Goal: Task Accomplishment & Management: Complete application form

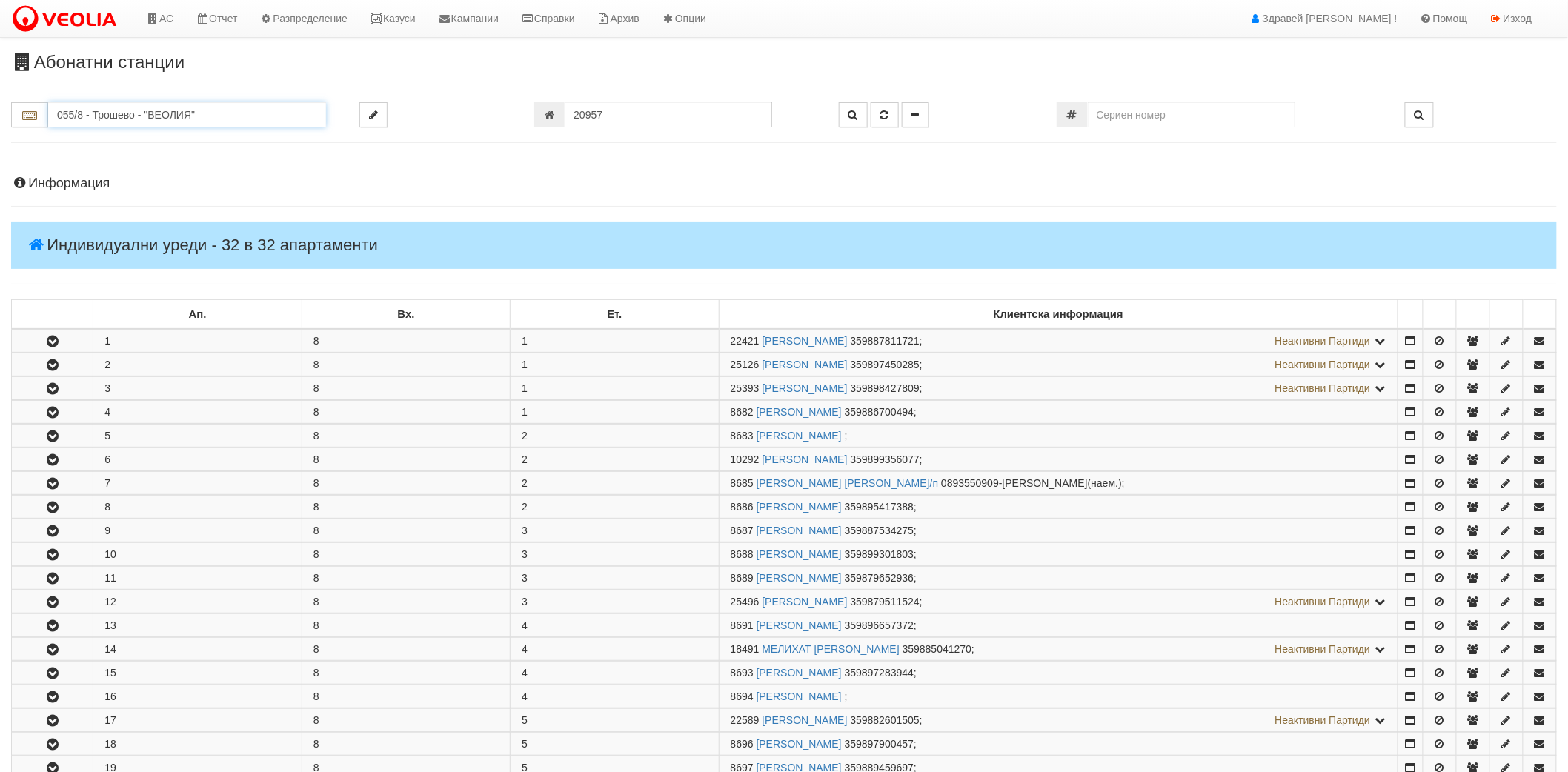
click at [180, 112] on input "055/8 - Трошево - "ВЕОЛИЯ"" at bounding box center [187, 115] width 278 height 25
click at [119, 151] on div "138/2 - Младост - "ТЕХЕМ"" at bounding box center [187, 156] width 273 height 17
type input "138/2 - Младост - "ТЕХЕМ""
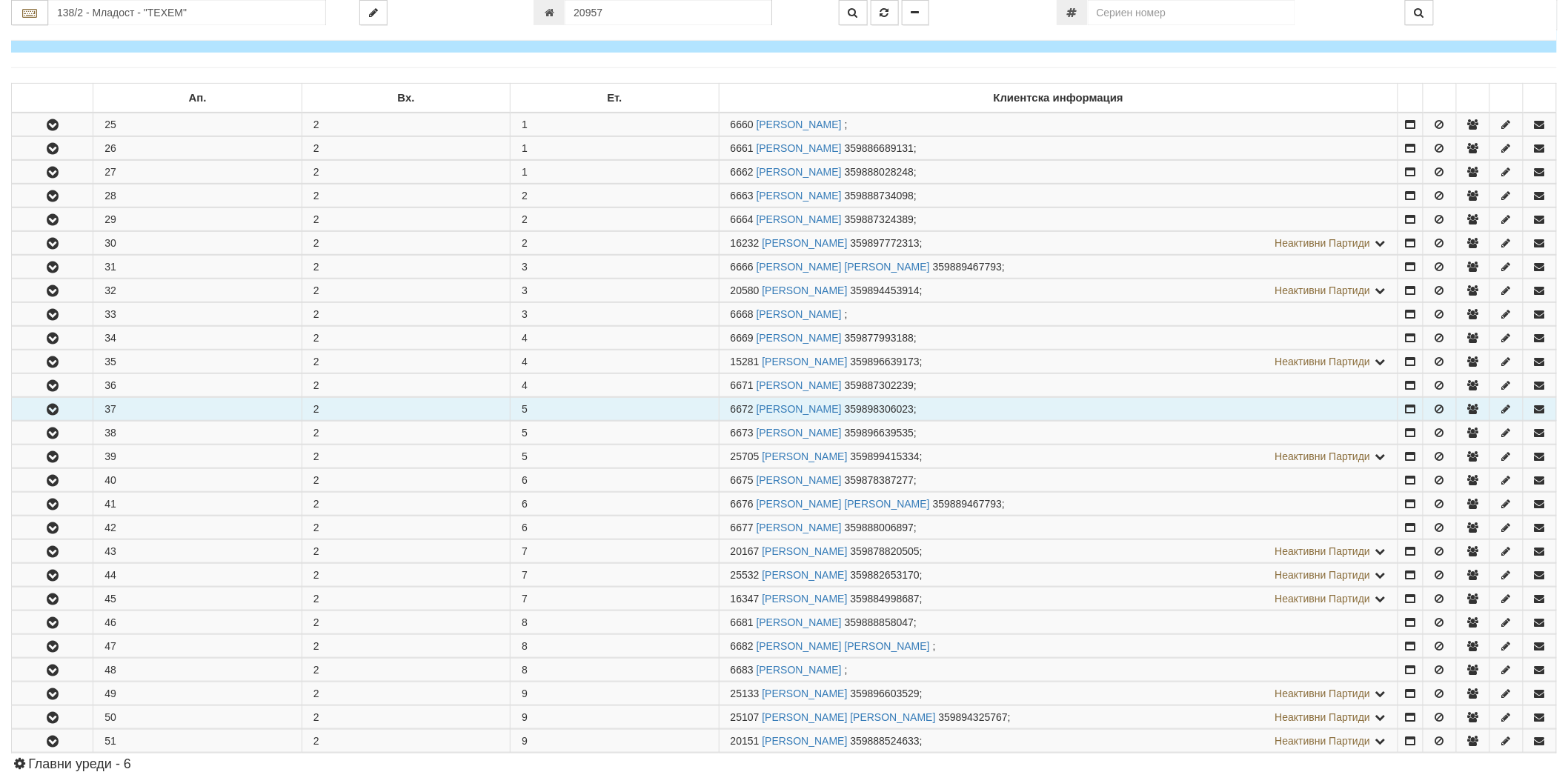
scroll to position [329, 0]
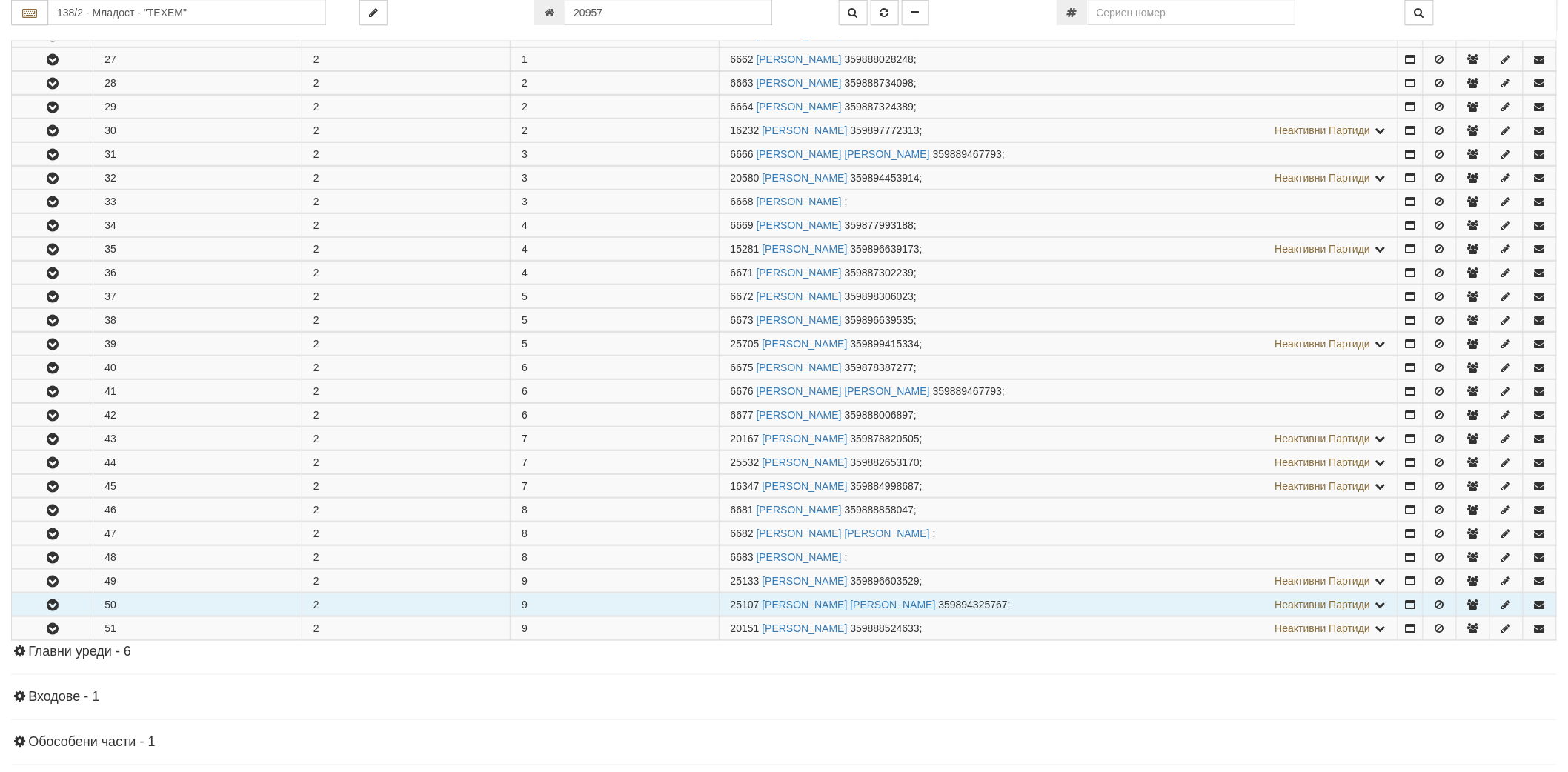
click at [58, 608] on icon "button" at bounding box center [53, 605] width 18 height 10
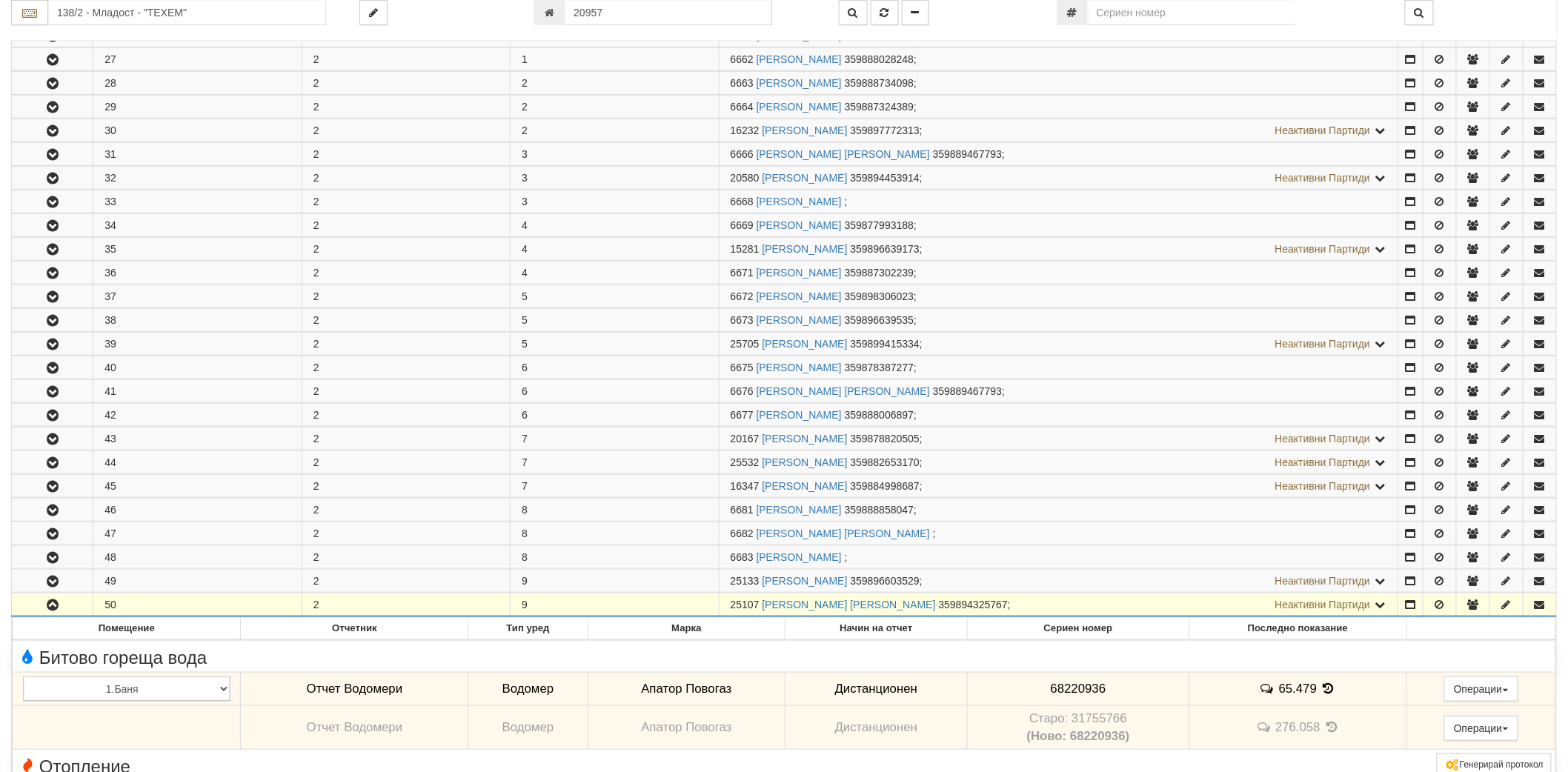
drag, startPoint x: 732, startPoint y: 607, endPoint x: 758, endPoint y: 606, distance: 26.0
click at [758, 606] on span "25107" at bounding box center [745, 604] width 29 height 12
copy span "25107"
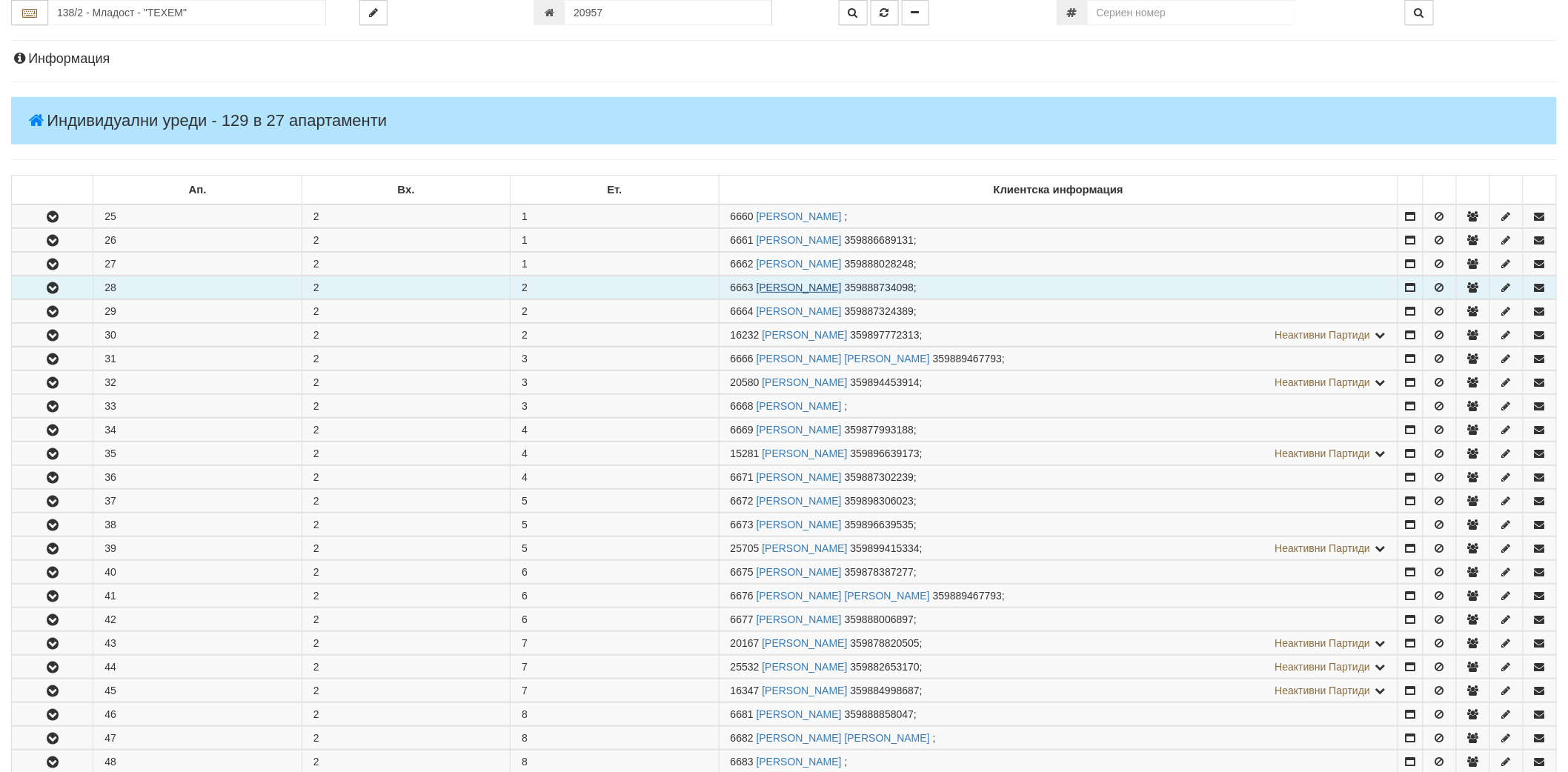
scroll to position [0, 0]
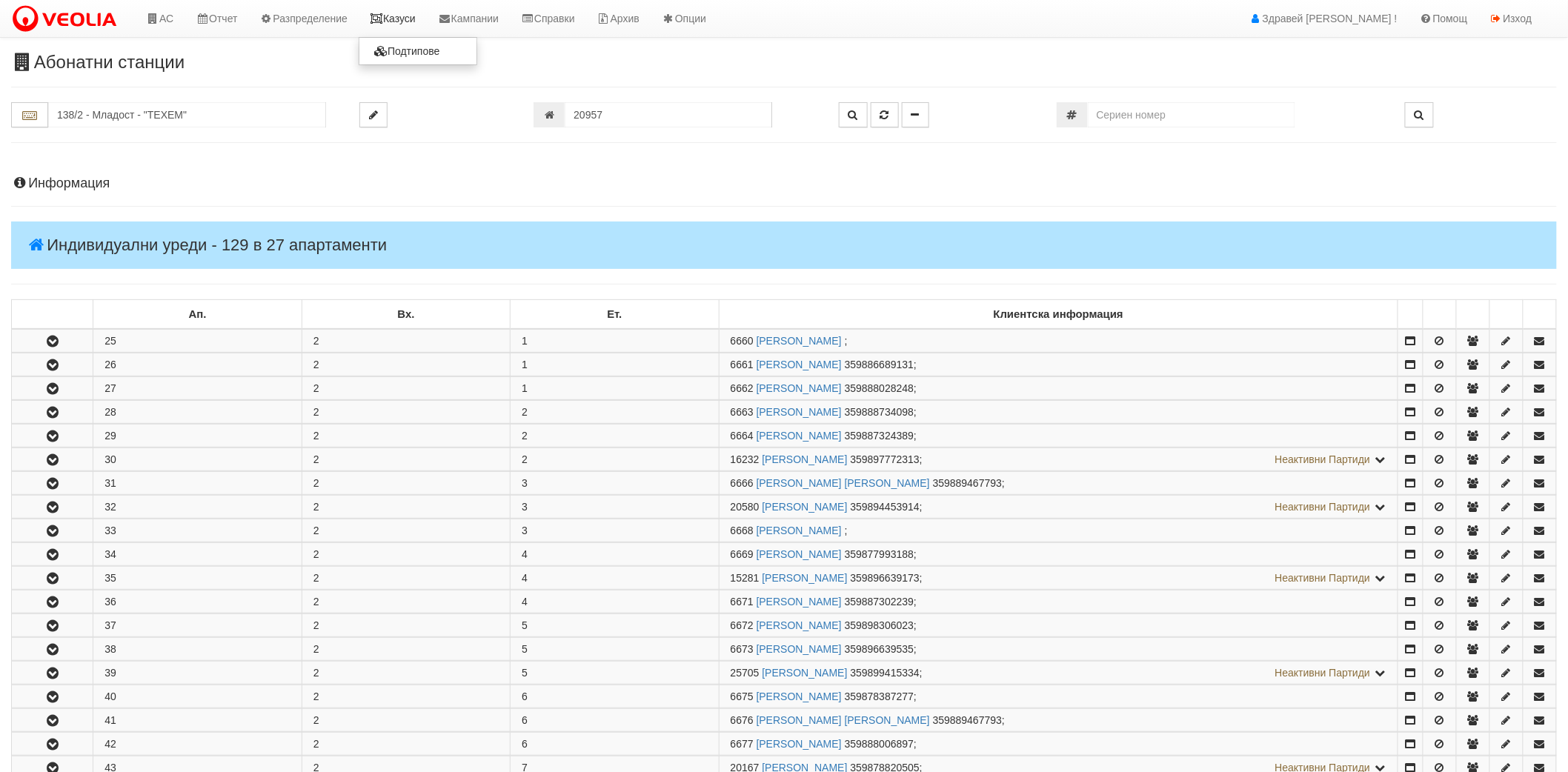
click at [386, 12] on link "Казуси" at bounding box center [393, 19] width 68 height 37
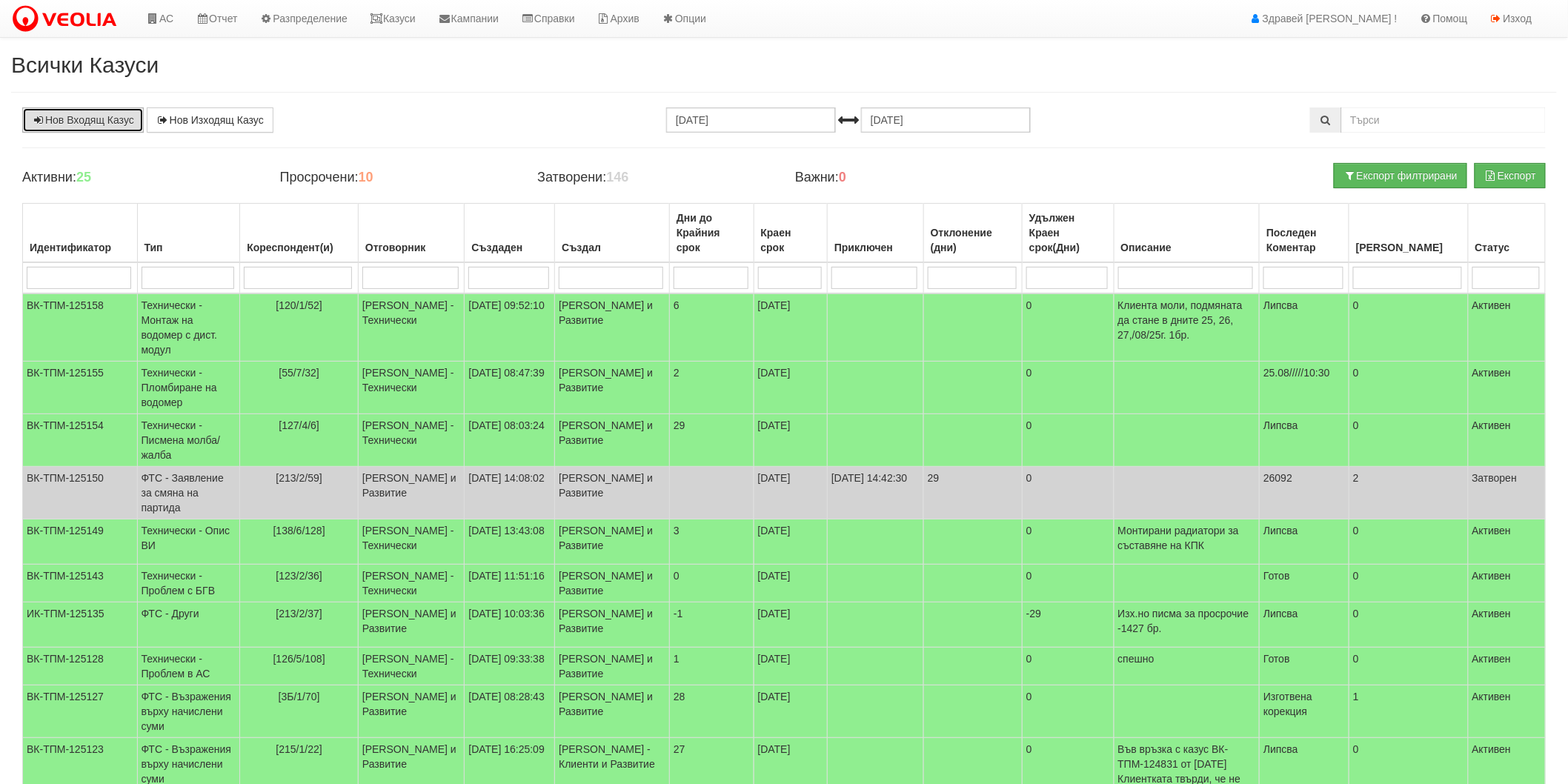
click at [106, 131] on link "Нов Входящ Казус" at bounding box center [83, 120] width 122 height 25
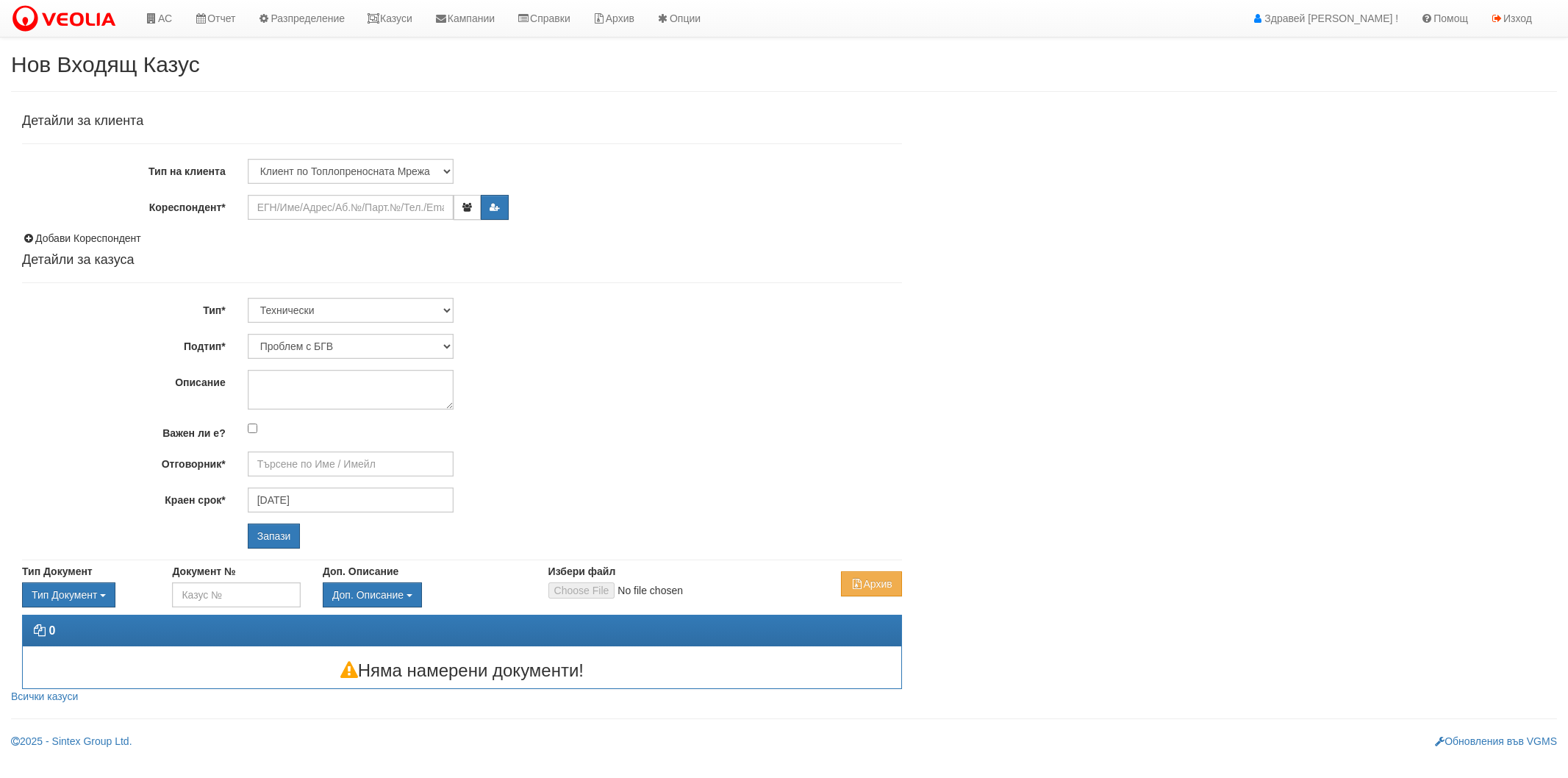
type input "[PERSON_NAME] - Технически"
click at [311, 216] on input "Кореспондент*" at bounding box center [351, 208] width 206 height 25
paste input "25107"
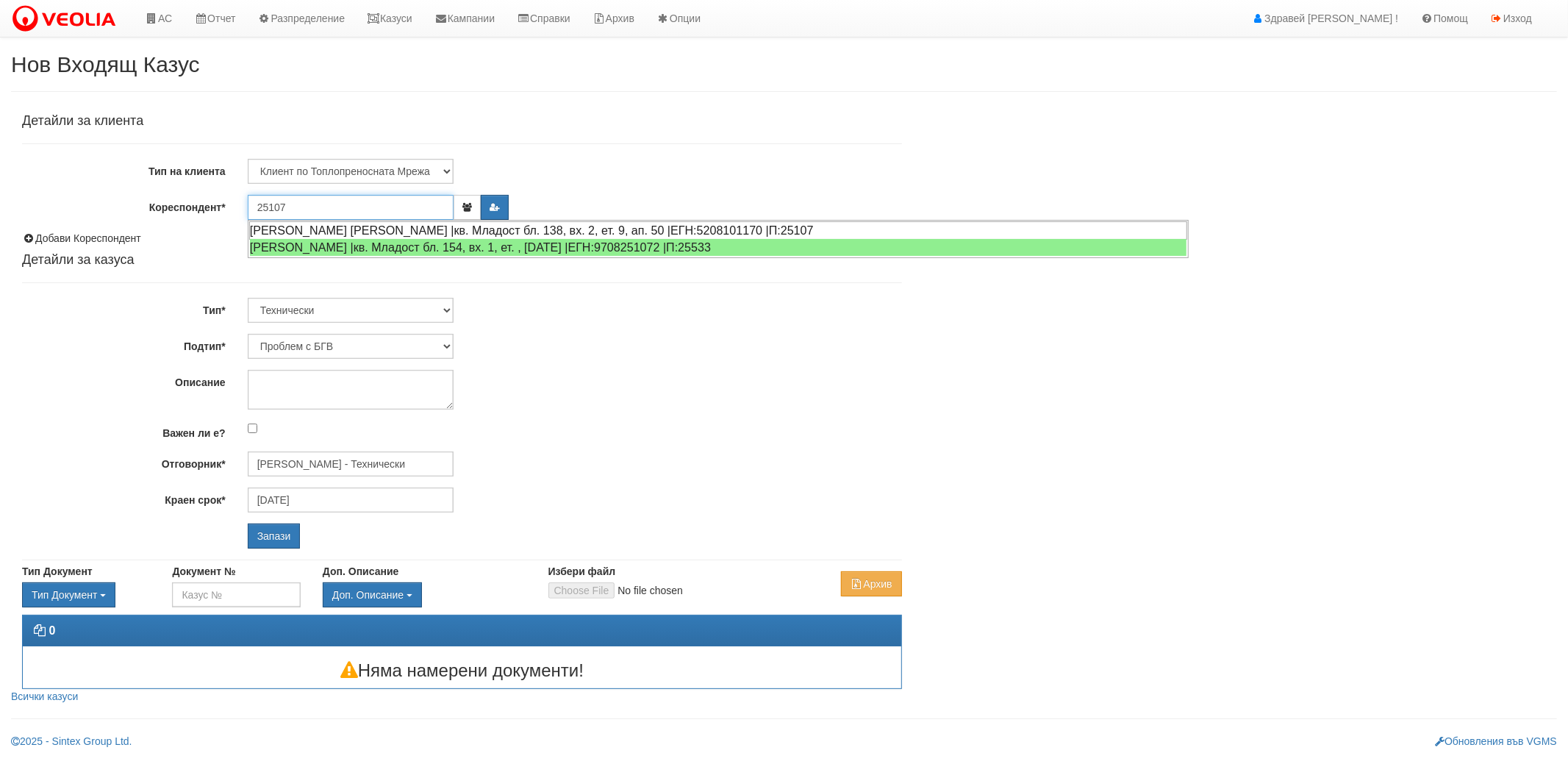
click at [341, 224] on div "[PERSON_NAME] [PERSON_NAME] |кв. Младост бл. 138, вх. 2, ет. 9, ап. 50 |ЕГН:520…" at bounding box center [718, 230] width 938 height 18
type input "[PERSON_NAME] [PERSON_NAME]"
type input "[PERSON_NAME] - Технически"
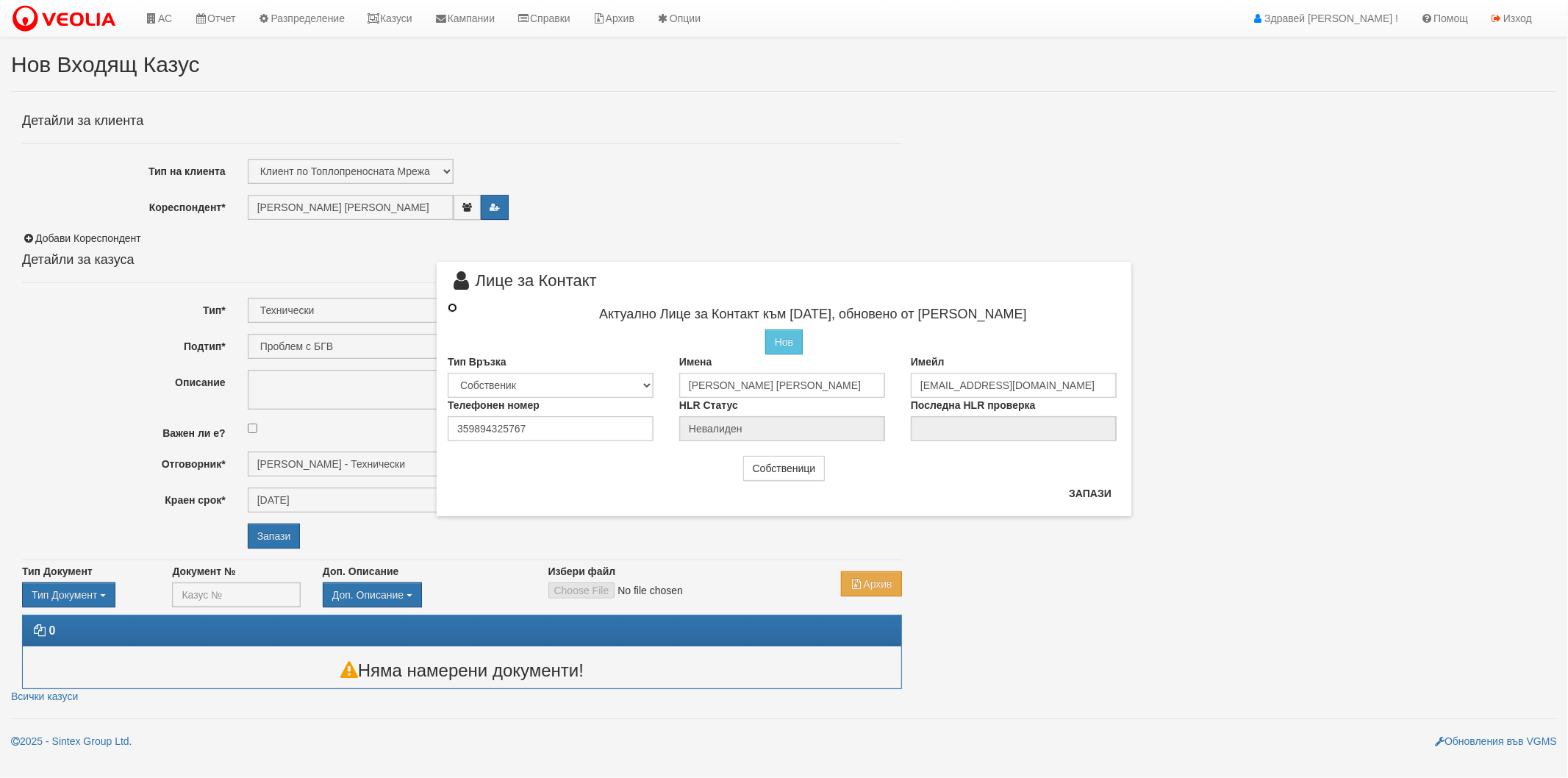
click at [451, 311] on input "radio" at bounding box center [452, 307] width 10 height 10
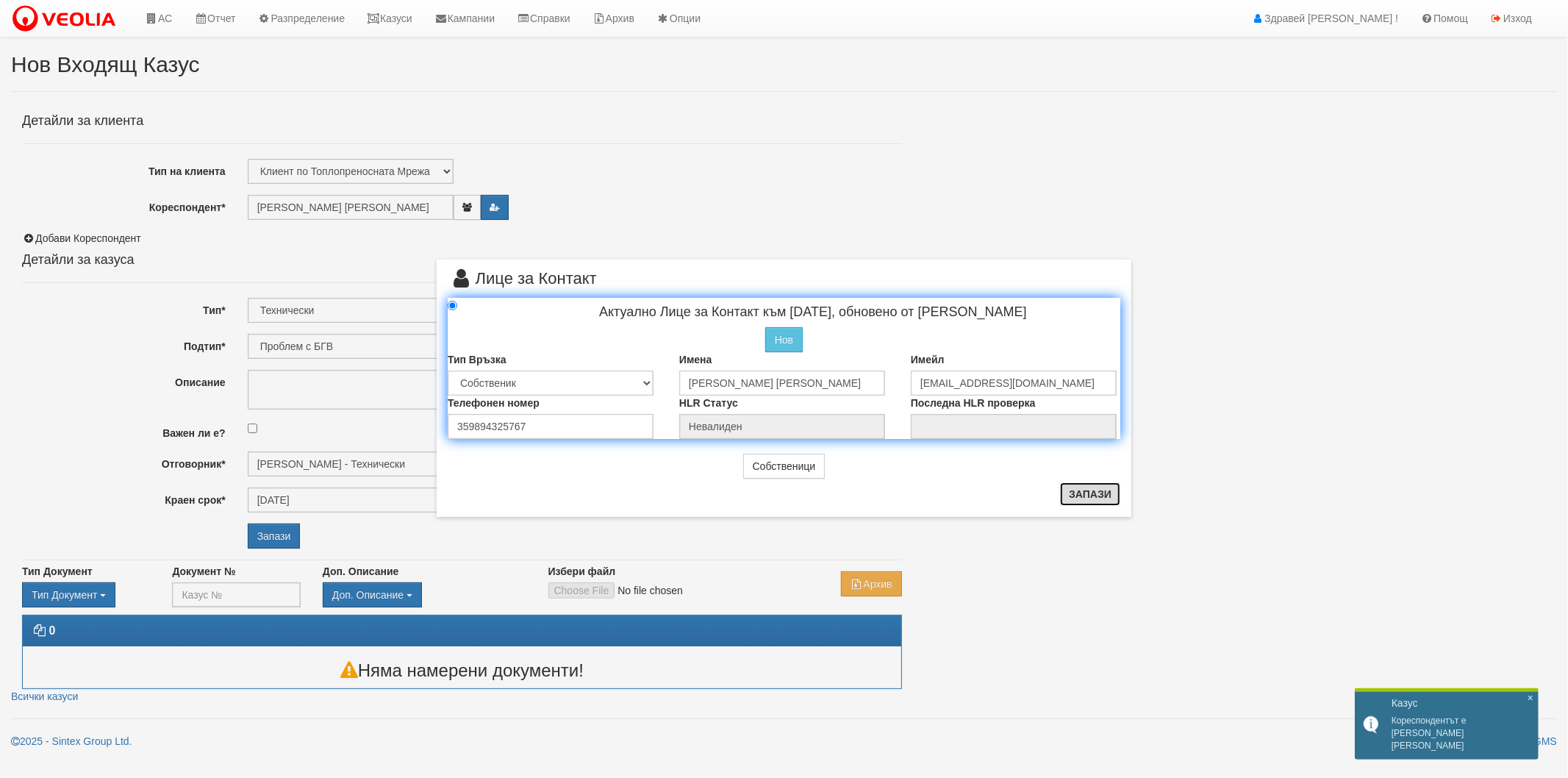
click at [1090, 493] on button "Запази" at bounding box center [1090, 494] width 60 height 24
radio input "true"
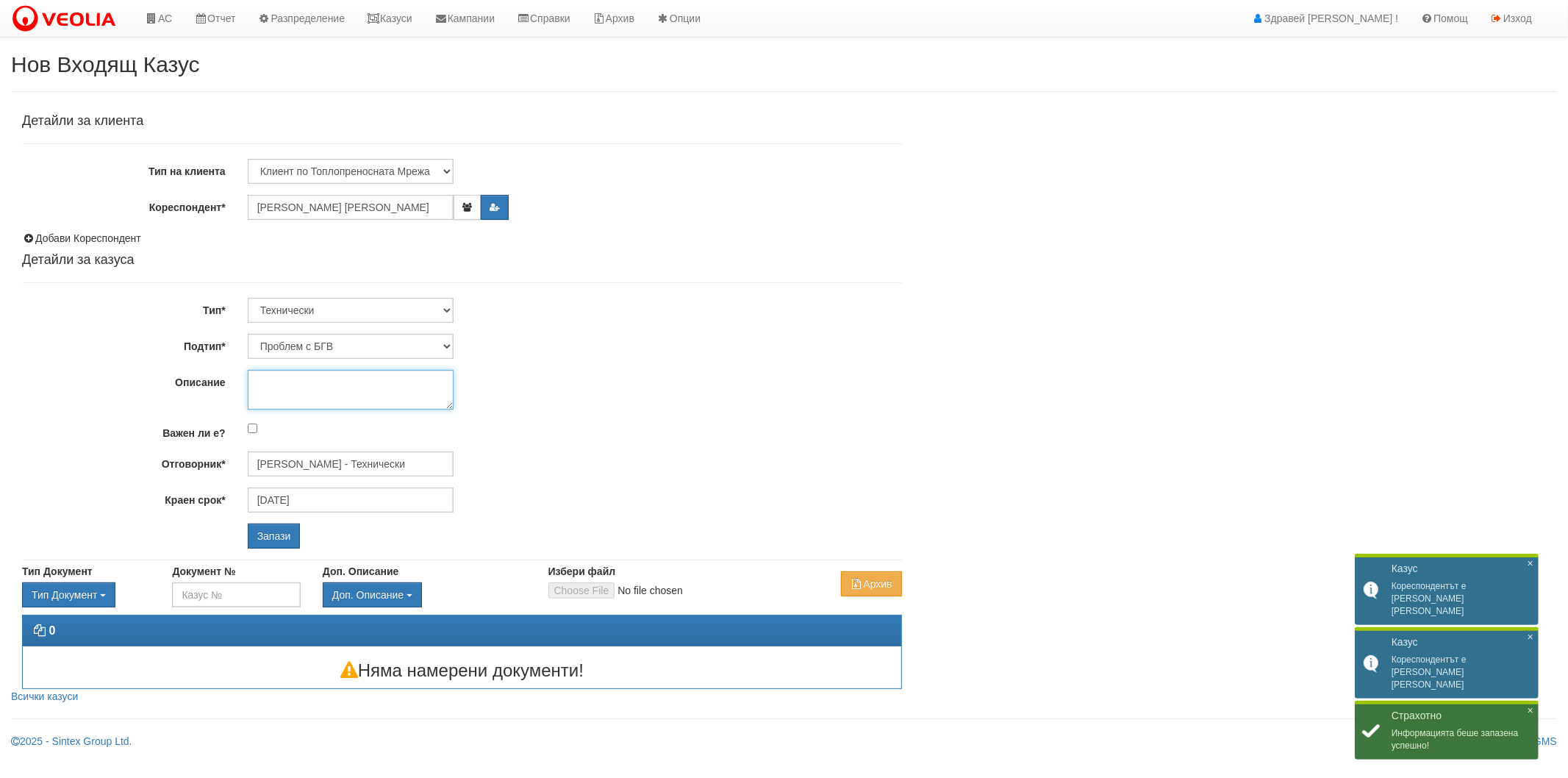
click at [428, 386] on textarea "Описание" at bounding box center [351, 389] width 206 height 40
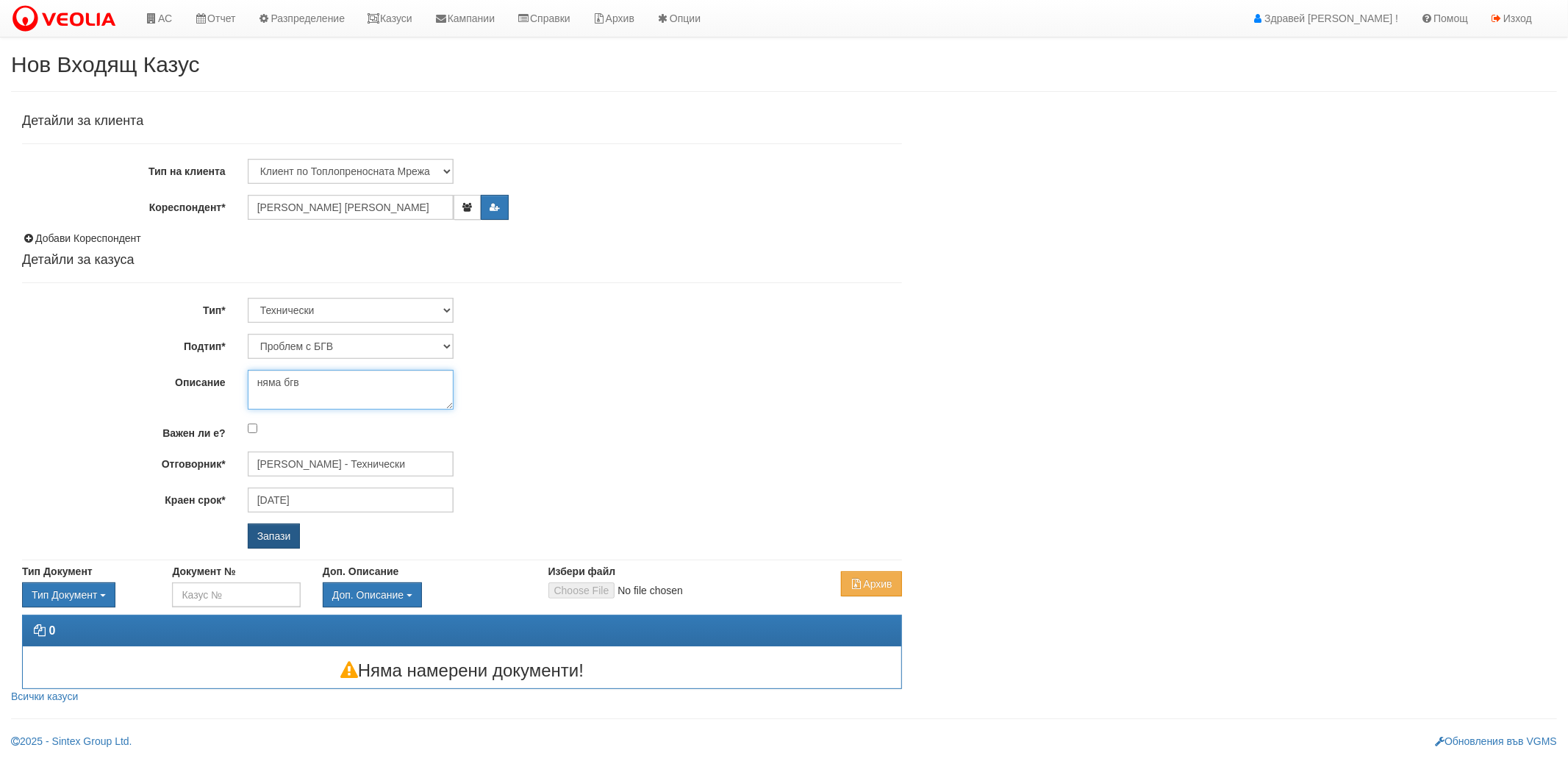
type textarea "няма бгв"
click at [285, 532] on input "Запази" at bounding box center [275, 536] width 53 height 25
